Goal: Find contact information: Find contact information

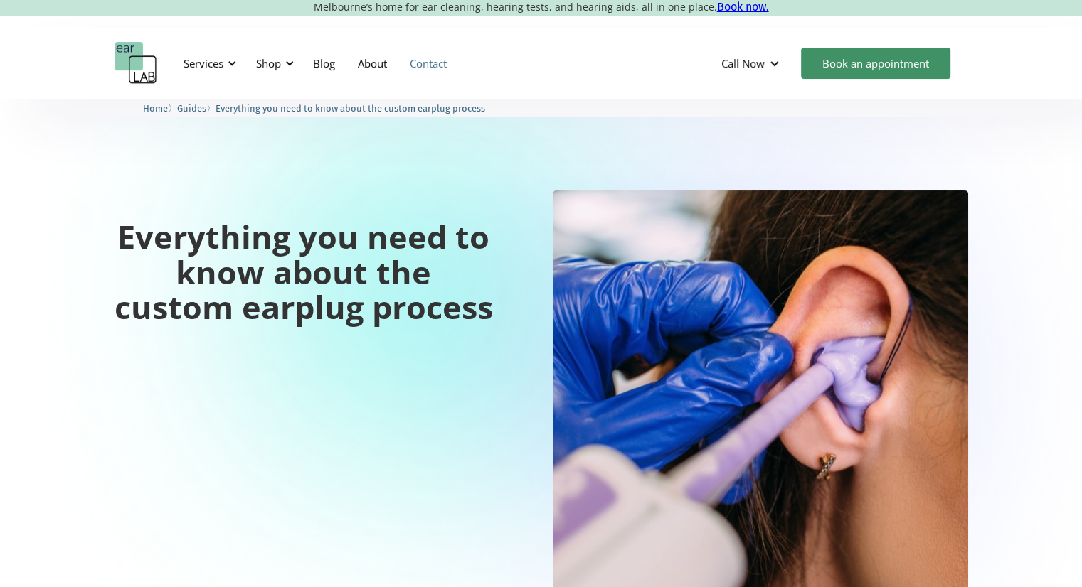
click at [431, 62] on link "Contact" at bounding box center [428, 63] width 60 height 41
